Goal: Find specific page/section: Find specific page/section

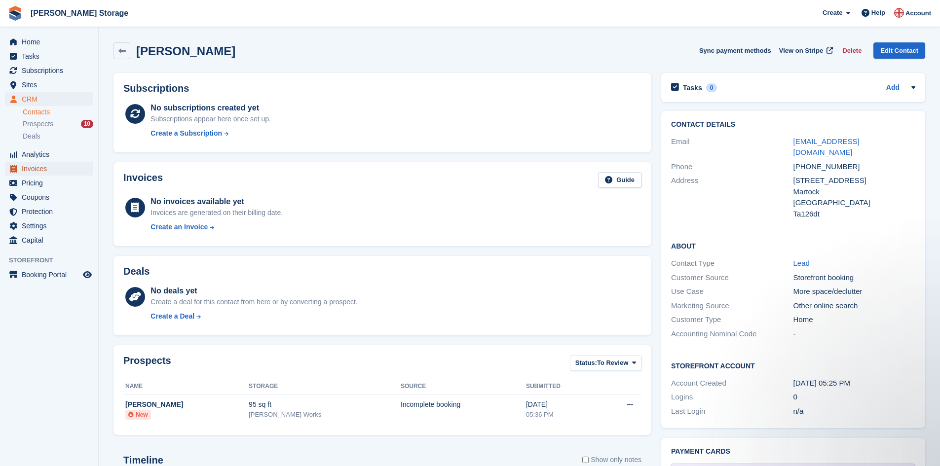
click at [52, 169] on span "Invoices" at bounding box center [51, 169] width 59 height 14
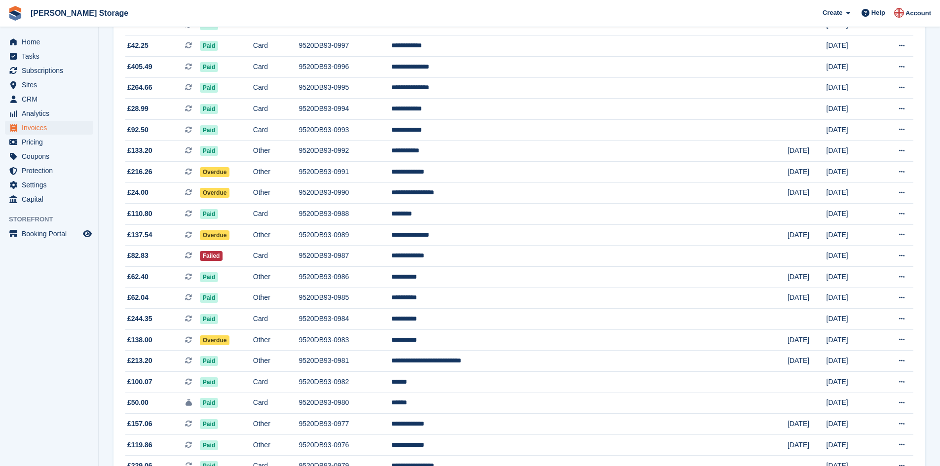
scroll to position [197, 0]
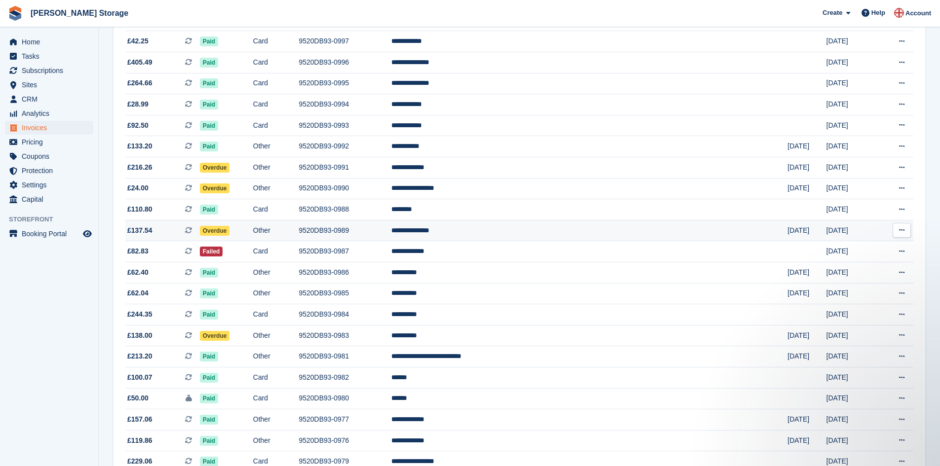
click at [299, 231] on td "Other" at bounding box center [276, 230] width 46 height 21
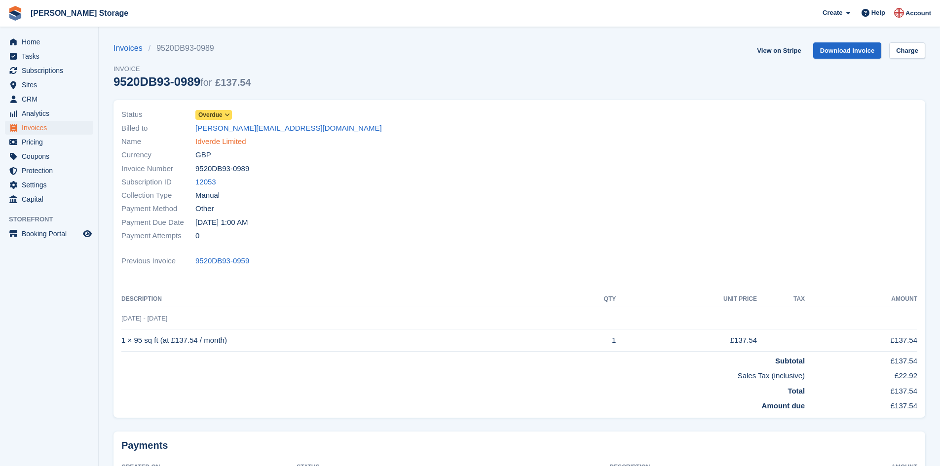
click at [228, 143] on link "Idverde Limited" at bounding box center [220, 141] width 51 height 11
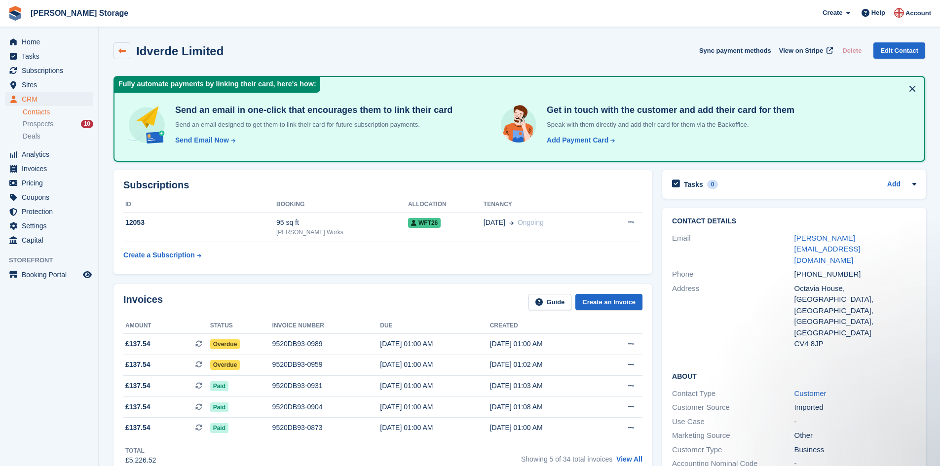
click at [124, 51] on icon at bounding box center [121, 50] width 7 height 7
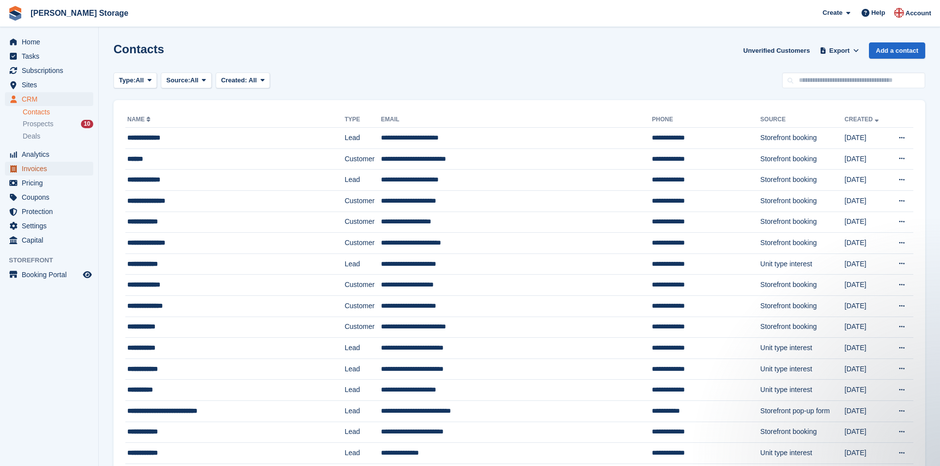
click at [51, 169] on span "Invoices" at bounding box center [51, 169] width 59 height 14
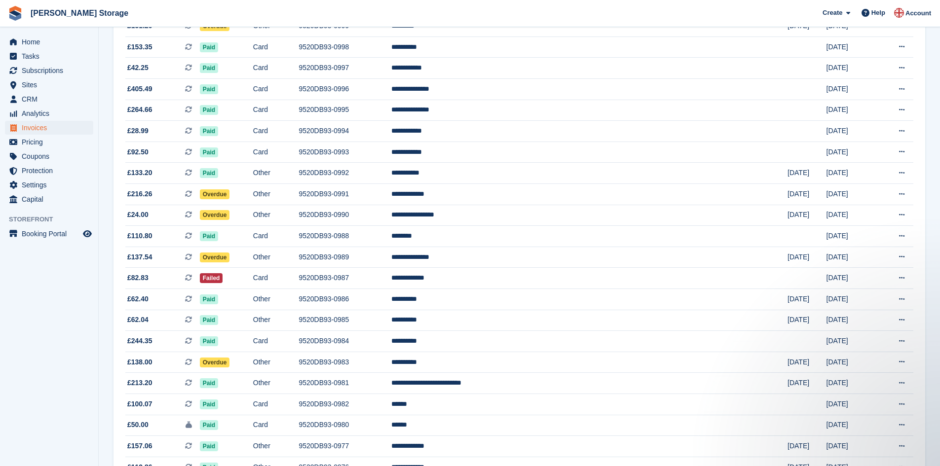
scroll to position [173, 0]
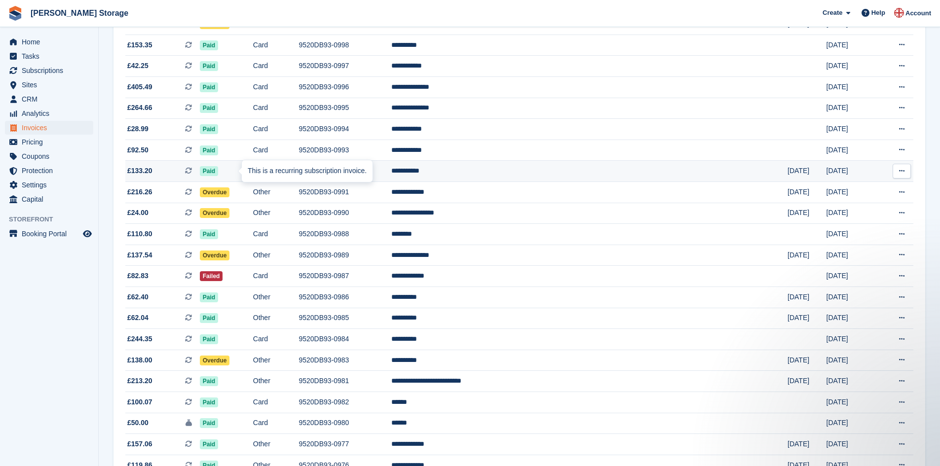
click at [294, 173] on div "This is a recurring subscription invoice." at bounding box center [307, 171] width 131 height 22
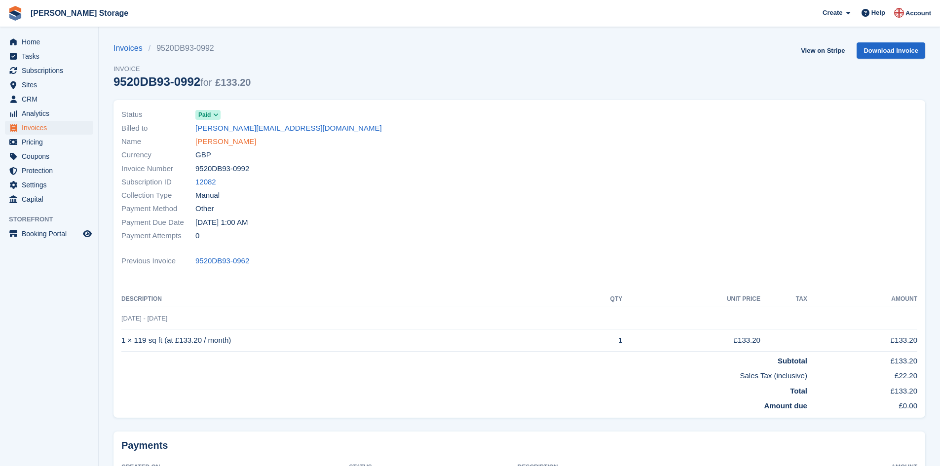
click at [221, 143] on link "[PERSON_NAME]" at bounding box center [225, 141] width 61 height 11
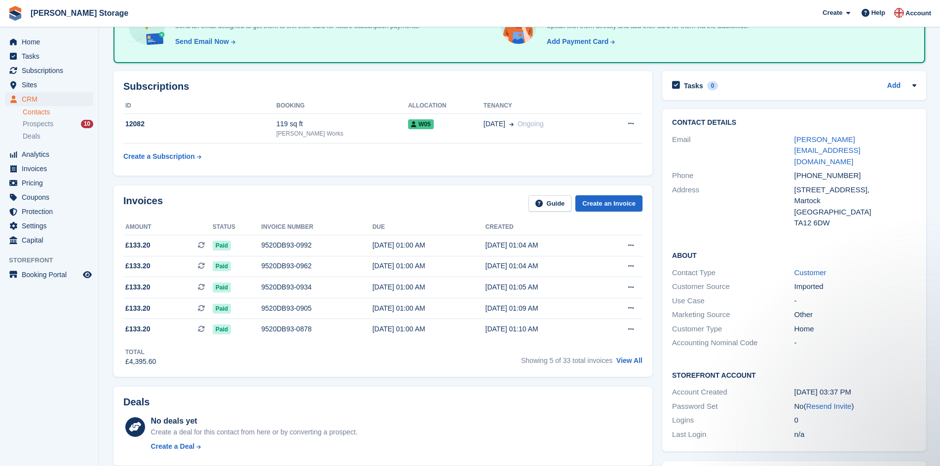
scroll to position [72, 0]
